Goal: Information Seeking & Learning: Learn about a topic

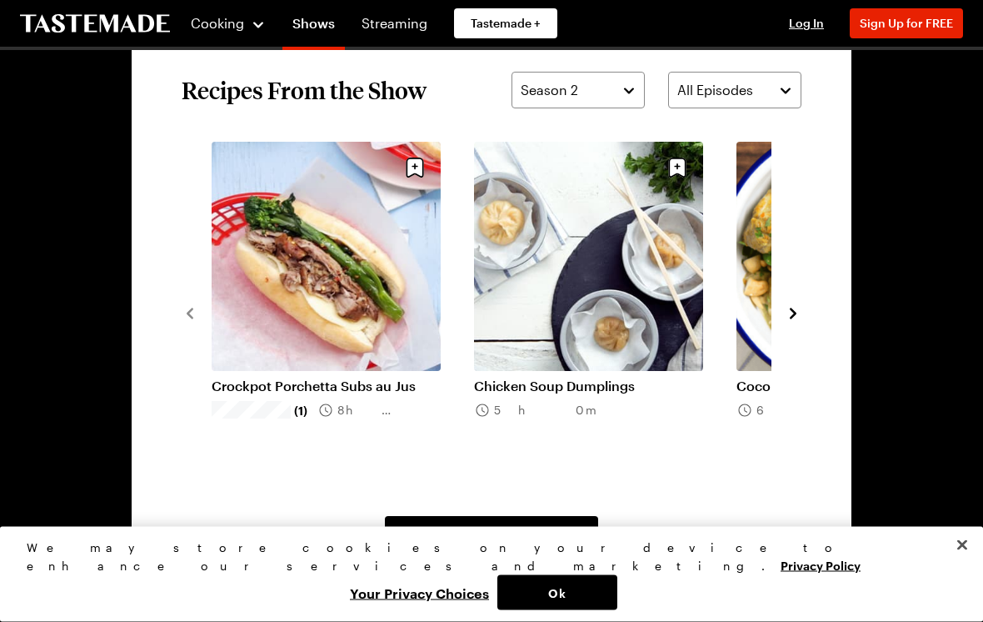
scroll to position [1181, 0]
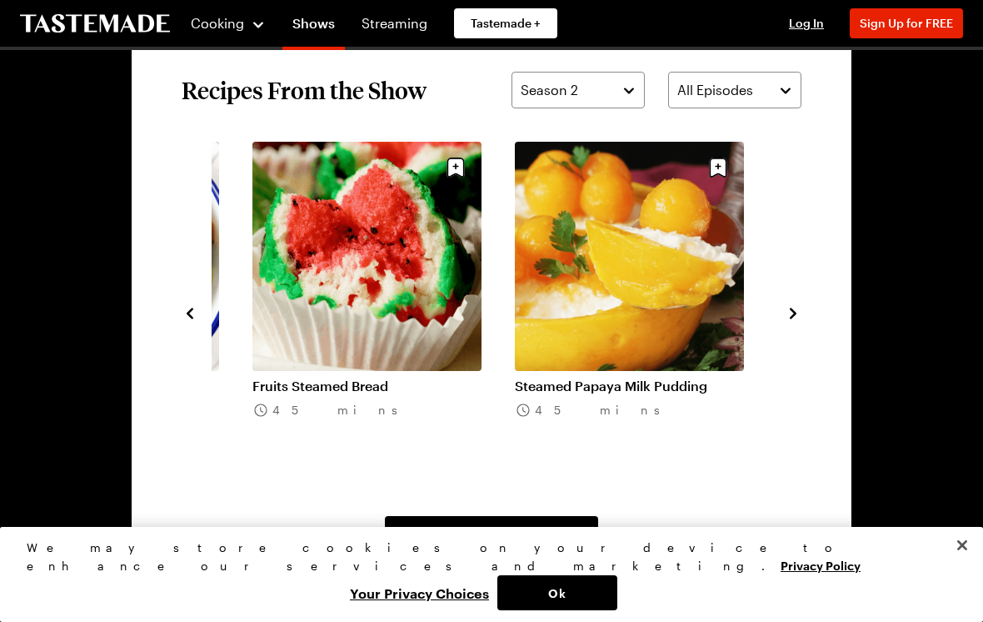
click at [495, 548] on link "View All Recipes From This Show" at bounding box center [491, 534] width 213 height 37
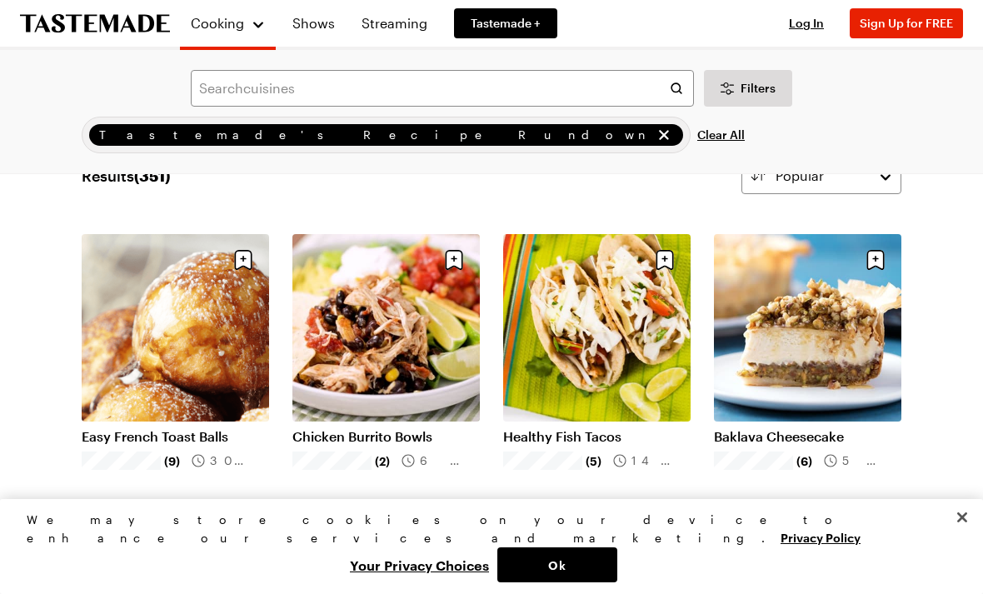
scroll to position [63, 0]
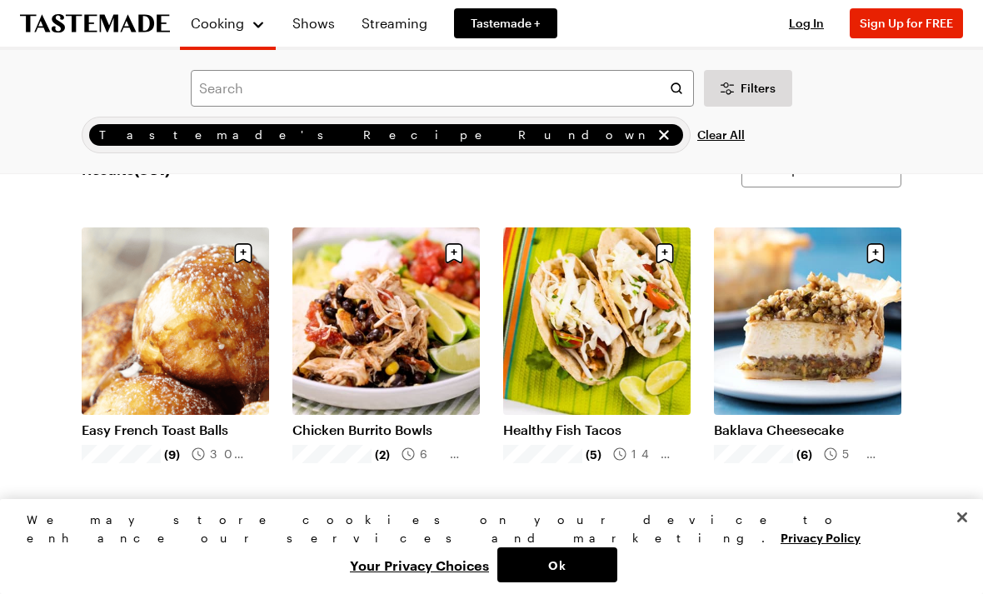
click at [796, 438] on link "Baklava Cheesecake" at bounding box center [807, 430] width 187 height 17
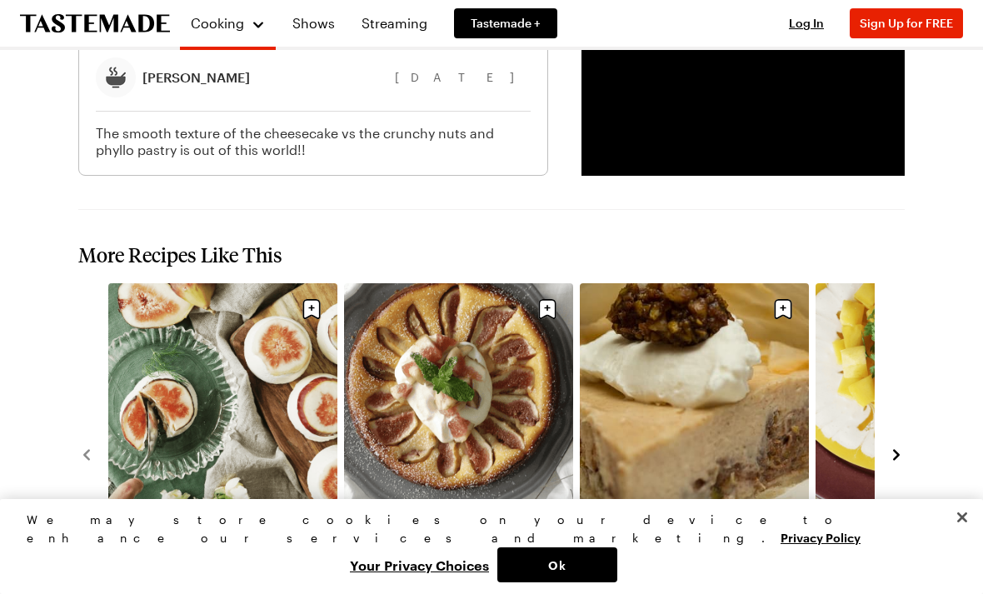
scroll to position [2255, 0]
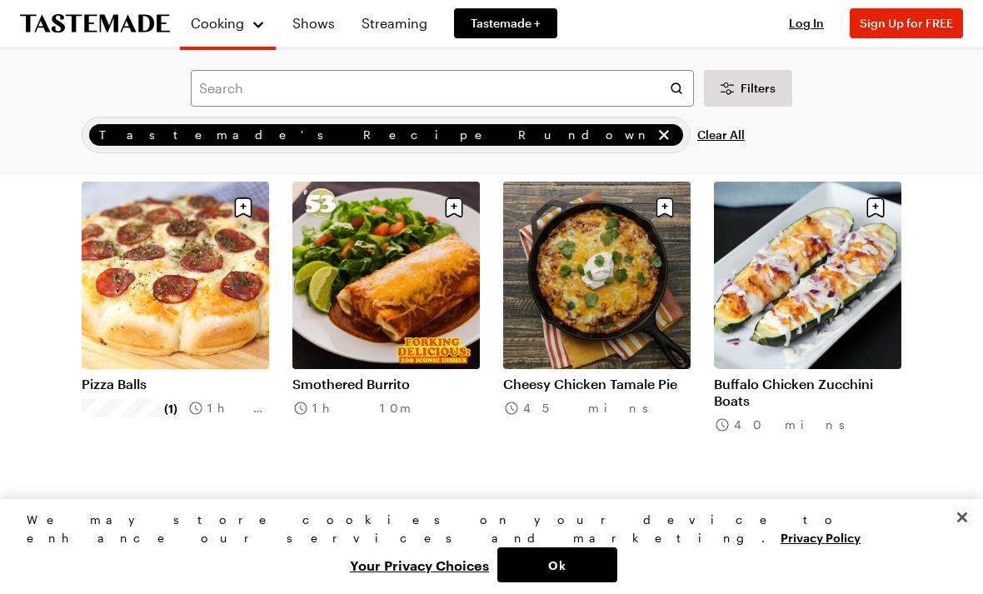
scroll to position [1413, 0]
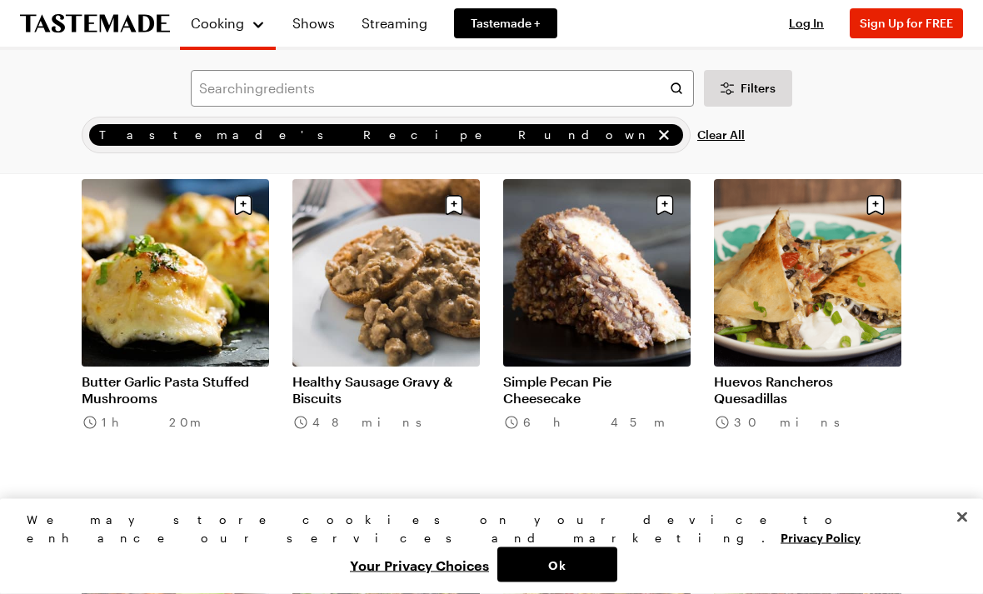
scroll to position [2718, 0]
click at [138, 397] on link "Butter Garlic Pasta Stuffed Mushrooms" at bounding box center [175, 389] width 187 height 33
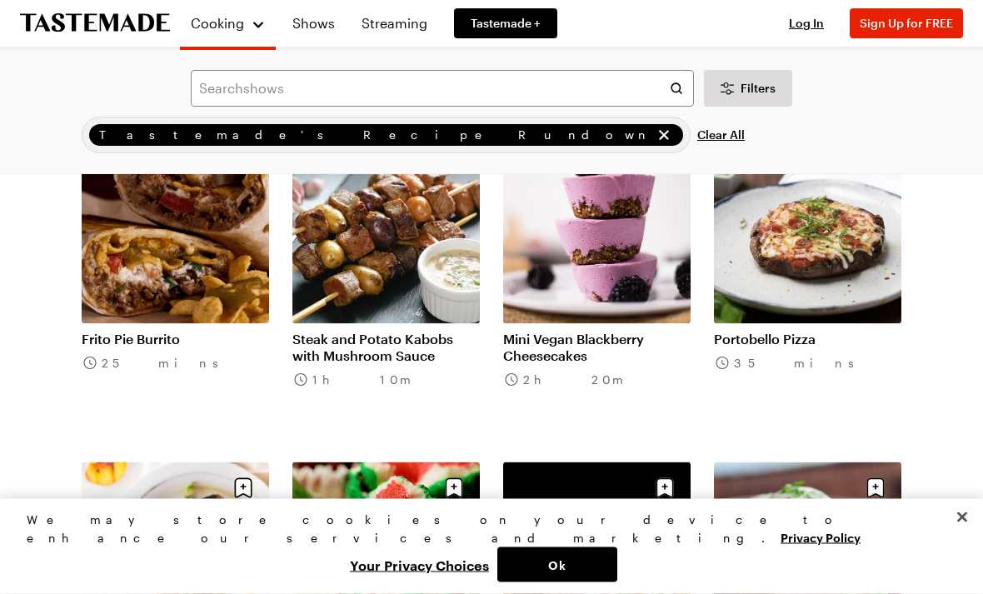
scroll to position [3487, 0]
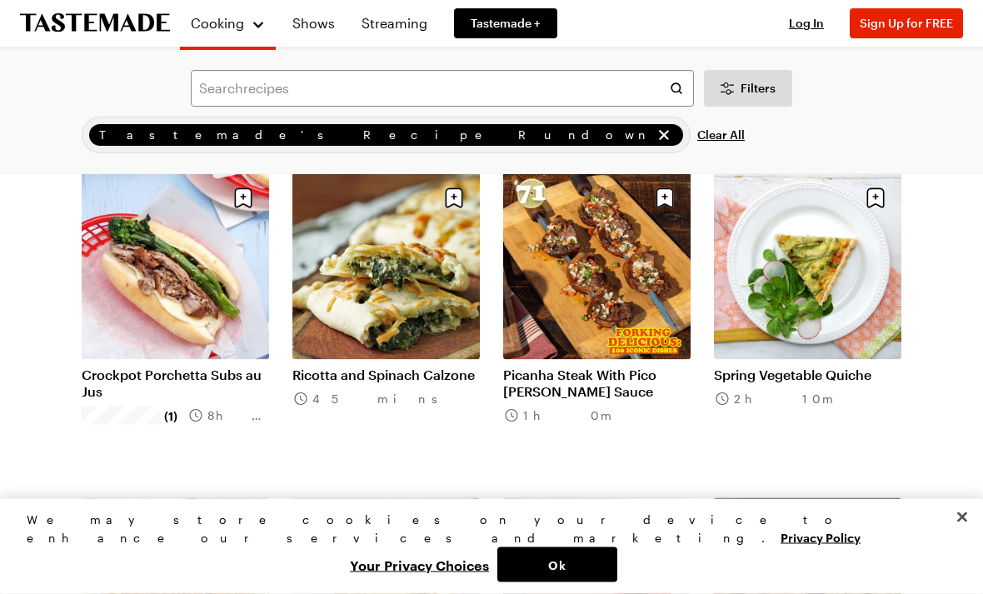
scroll to position [5080, 0]
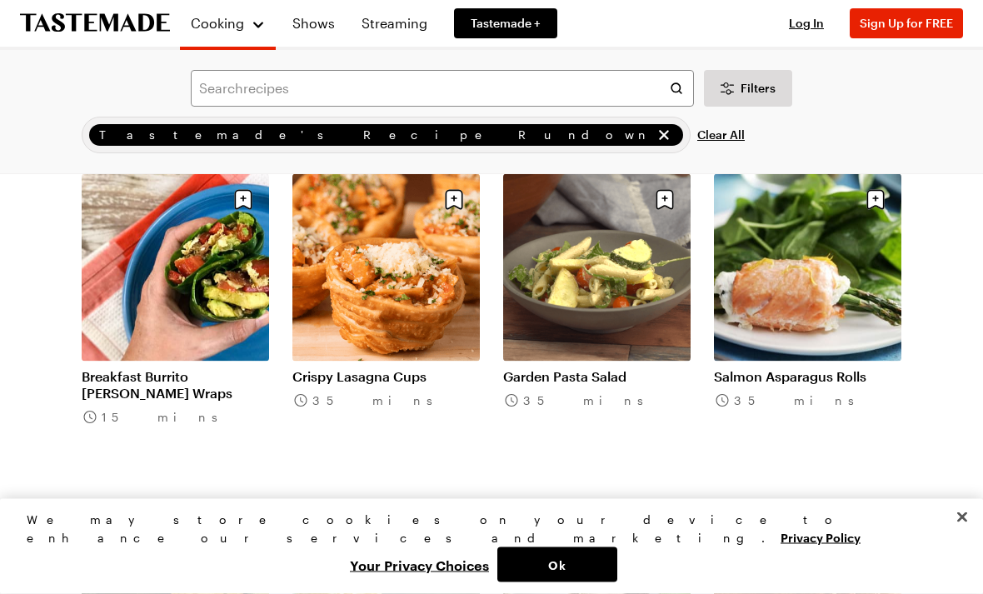
scroll to position [7358, 0]
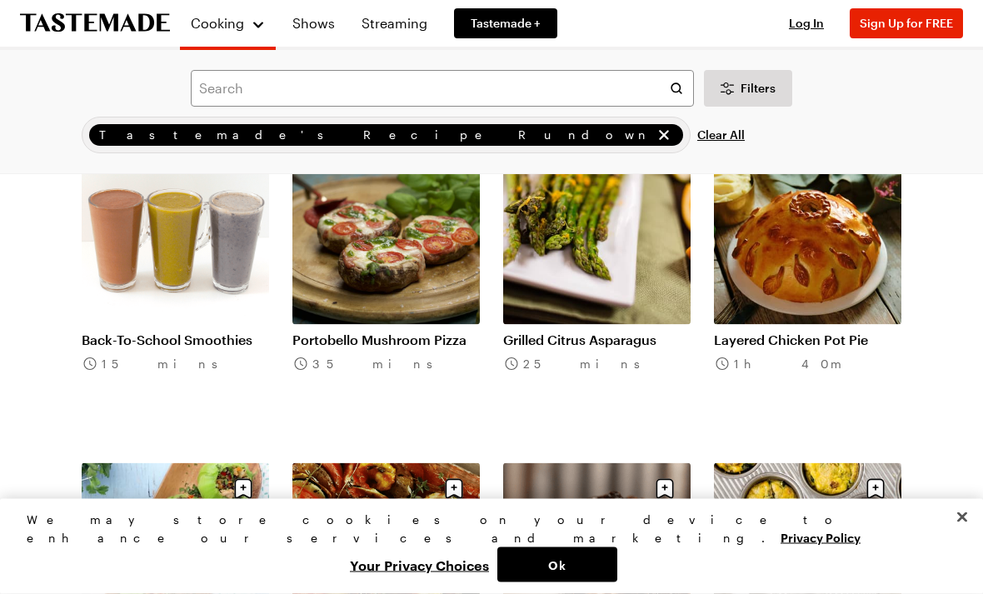
scroll to position [9350, 0]
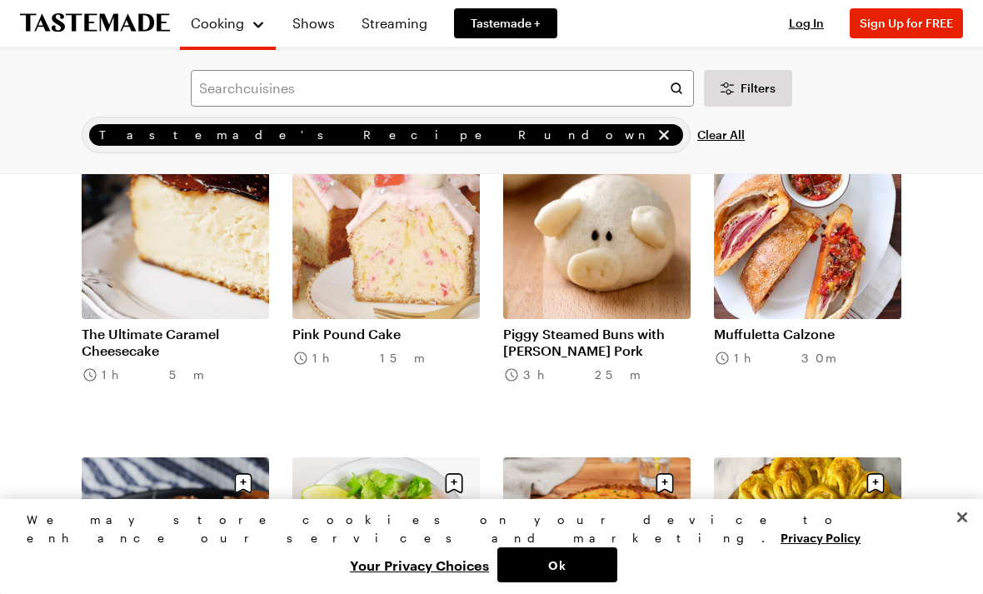
scroll to position [11298, 0]
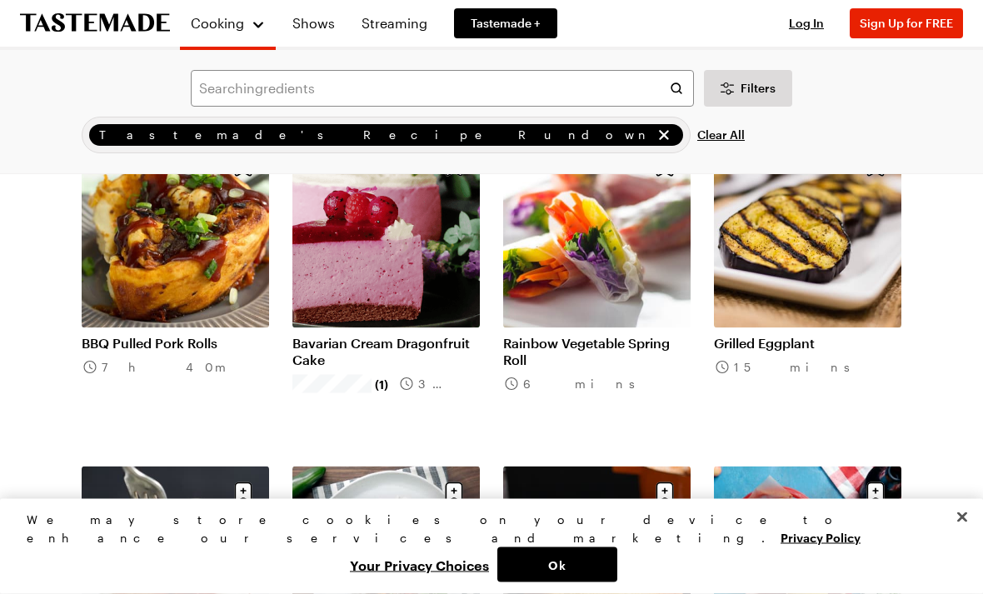
scroll to position [12604, 0]
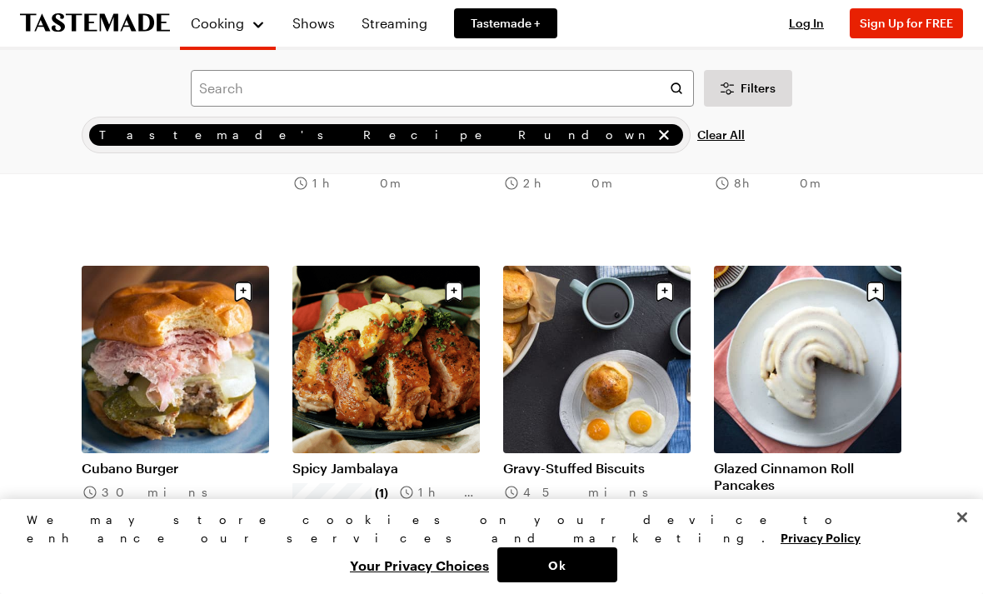
scroll to position [14752, 0]
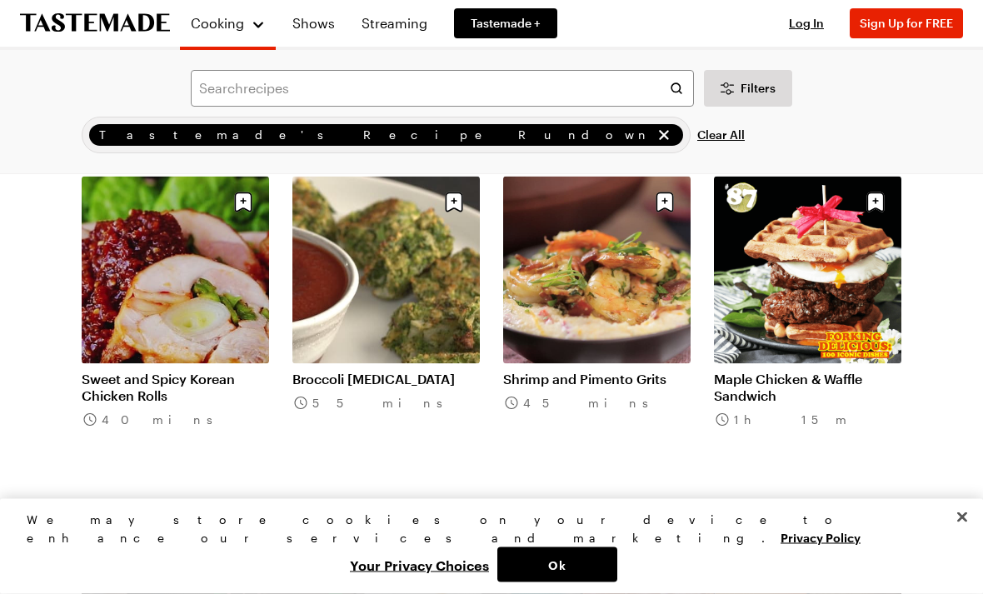
scroll to position [15499, 0]
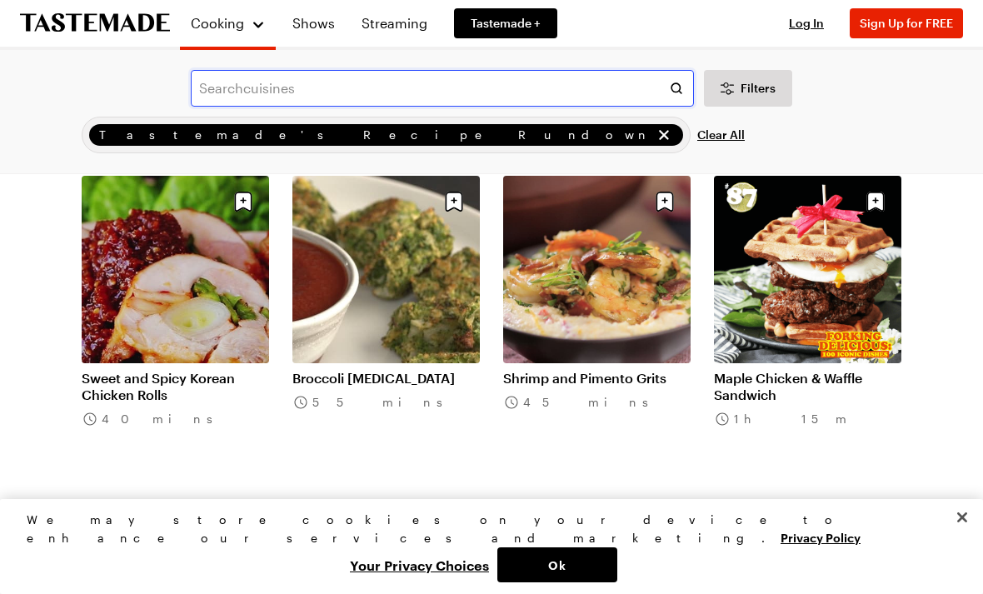
click at [535, 89] on input "text" at bounding box center [442, 88] width 503 height 37
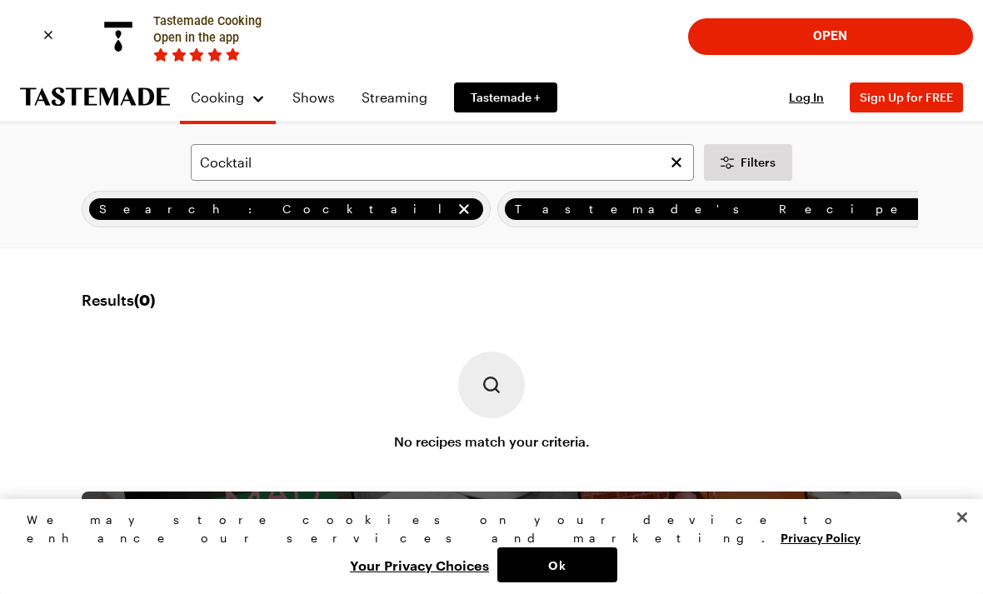
scroll to position [45, 0]
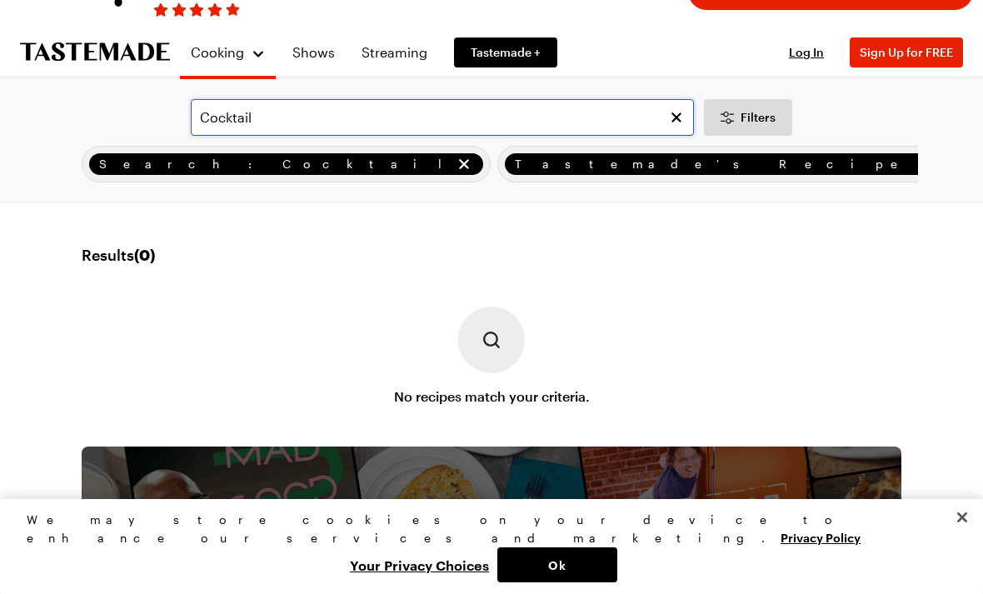
click at [282, 113] on input "Cocktail" at bounding box center [442, 117] width 503 height 37
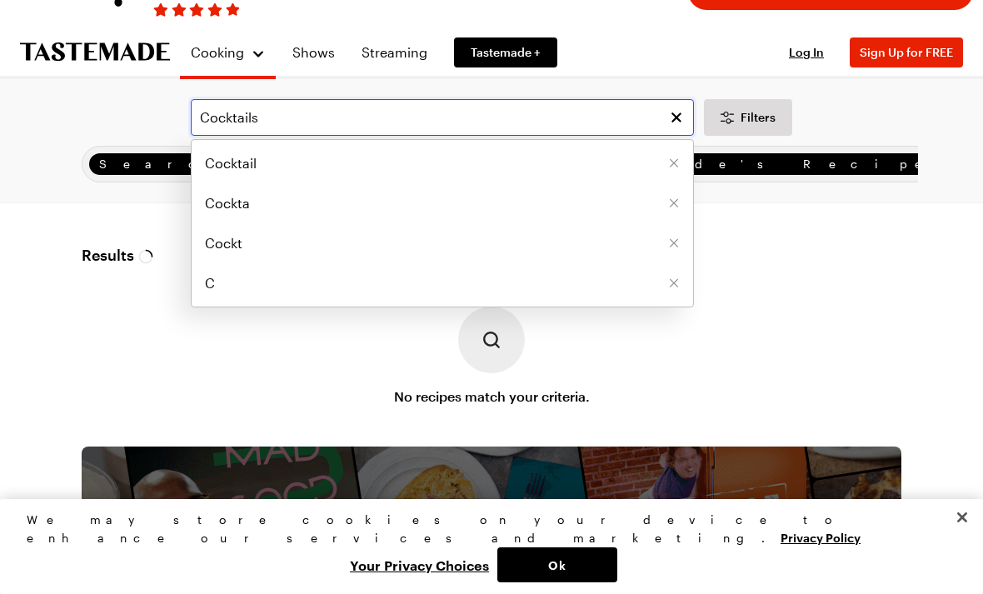
type input "Cocktails"
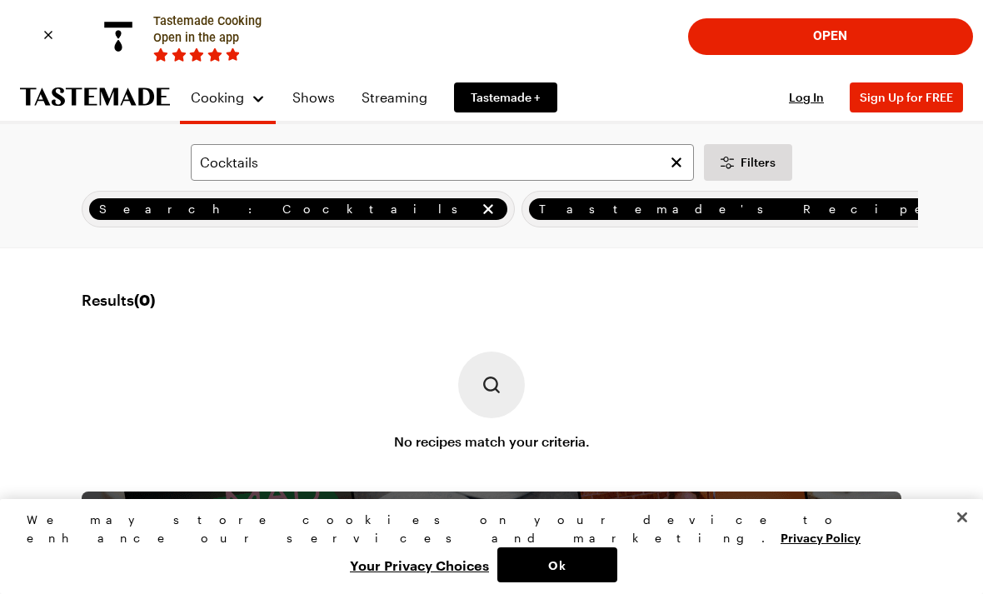
click at [312, 105] on link "Shows" at bounding box center [313, 97] width 62 height 47
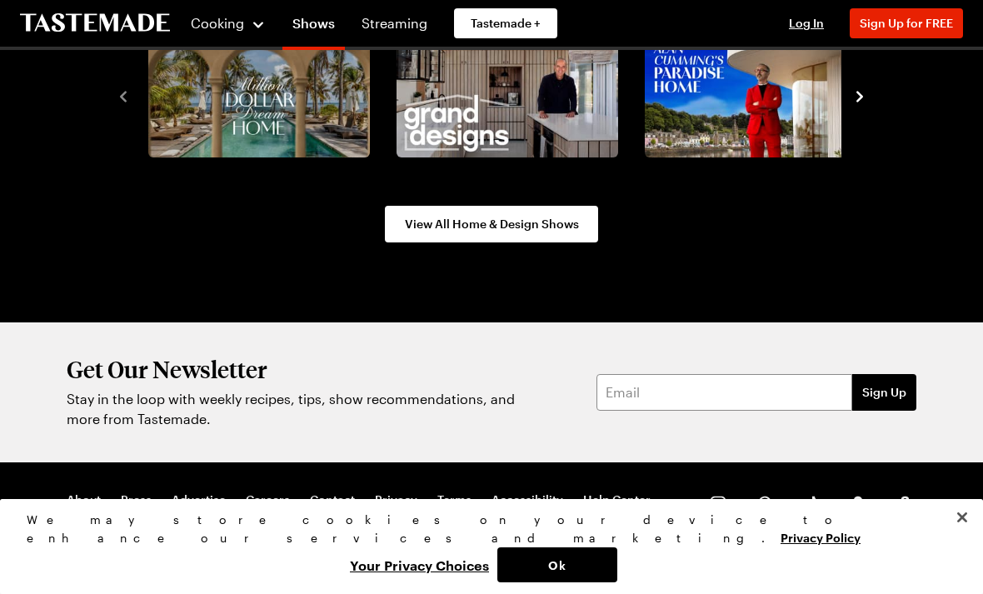
scroll to position [2209, 0]
